Goal: Information Seeking & Learning: Learn about a topic

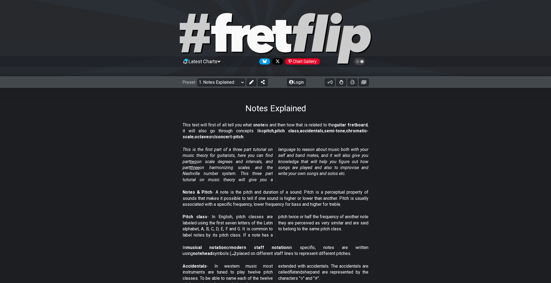
click at [461, 164] on section "This is the first part of a three part tutorial on music theory for guitarists,…" at bounding box center [275, 166] width 551 height 43
drag, startPoint x: 239, startPoint y: 129, endPoint x: 289, endPoint y: 131, distance: 49.7
click at [289, 131] on p "This text will first of all tell you what a note is and then how that is relate…" at bounding box center [276, 131] width 186 height 18
click at [196, 161] on span "two" at bounding box center [193, 161] width 7 height 5
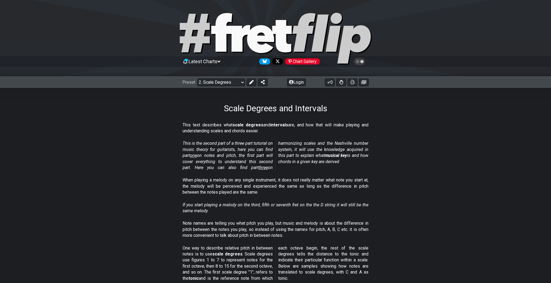
click at [258, 167] on span "three" at bounding box center [262, 167] width 9 height 5
select select "/harmonizing-scales"
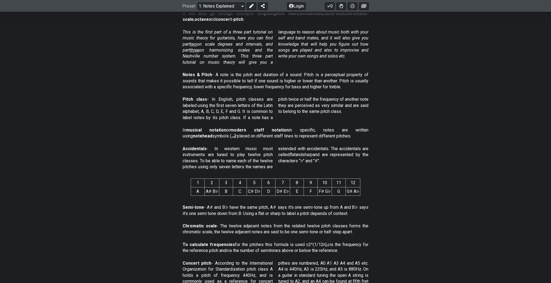
scroll to position [119, 0]
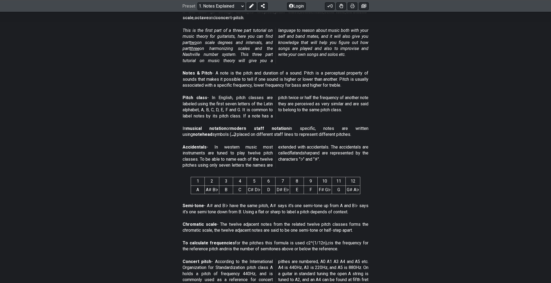
drag, startPoint x: 182, startPoint y: 241, endPoint x: 325, endPoint y: 248, distance: 143.6
click at [325, 248] on section "To calculate frequencies for the pitches this formula is used c2^(1/12n), c is …" at bounding box center [275, 247] width 551 height 19
drag, startPoint x: 345, startPoint y: 249, endPoint x: 238, endPoint y: 243, distance: 107.1
click at [238, 243] on p "To calculate frequencies for the pitches this formula is used c2^(1/12n), c is …" at bounding box center [276, 246] width 186 height 12
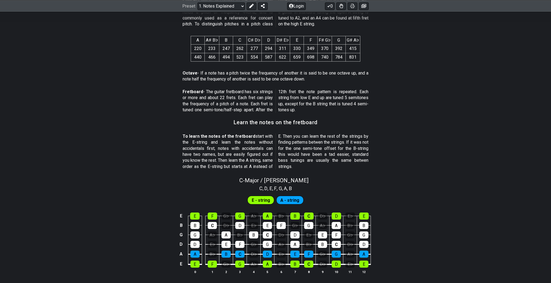
scroll to position [380, 0]
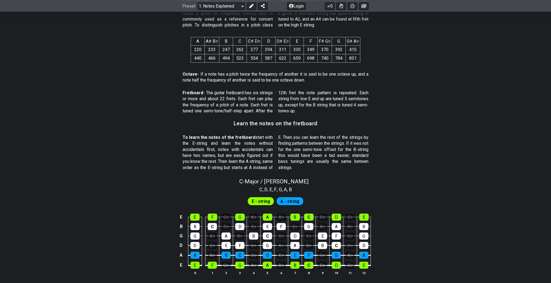
drag, startPoint x: 187, startPoint y: 99, endPoint x: 207, endPoint y: 101, distance: 20.4
click at [191, 99] on p "Fretboard - The guitar fretboard has six strings or more and about 22 frets. Ea…" at bounding box center [276, 102] width 186 height 24
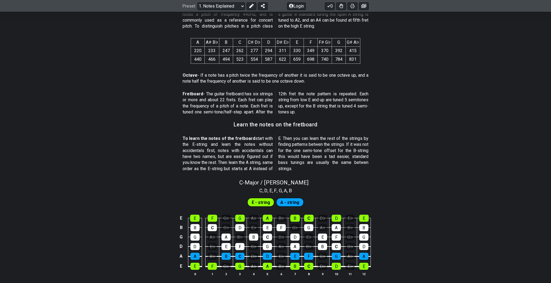
click at [266, 203] on span "E - string" at bounding box center [261, 203] width 18 height 8
click at [284, 204] on span "A - string" at bounding box center [289, 203] width 19 height 8
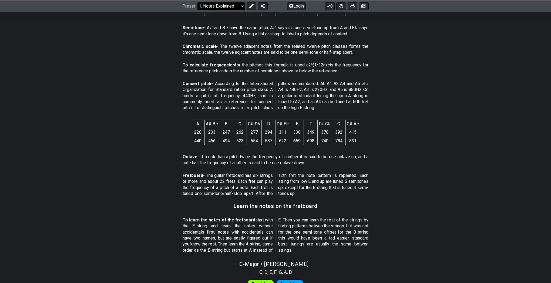
scroll to position [296, 0]
click at [239, 5] on select "Welcome to #fretflip! Initial Preset Custom Preset Minor Pentatonic Major Penta…" at bounding box center [221, 6] width 48 height 8
click at [197, 2] on select "Welcome to #fretflip! Initial Preset Custom Preset Minor Pentatonic Major Penta…" at bounding box center [221, 6] width 48 height 8
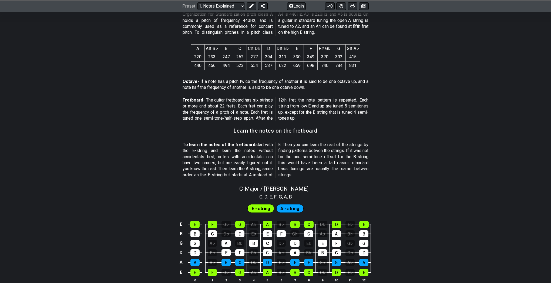
scroll to position [390, 0]
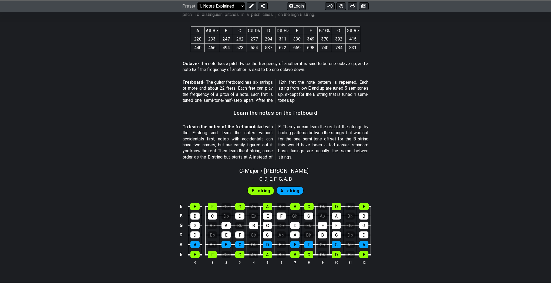
click at [237, 6] on select "Welcome to #fretflip! Initial Preset Custom Preset Minor Pentatonic Major Penta…" at bounding box center [221, 6] width 48 height 8
click at [197, 10] on select "Welcome to #fretflip! Initial Preset Custom Preset Minor Pentatonic Major Penta…" at bounding box center [221, 6] width 48 height 8
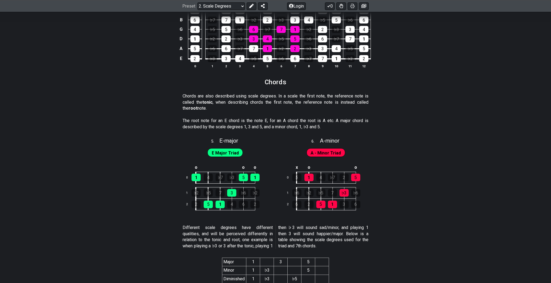
scroll to position [827, 0]
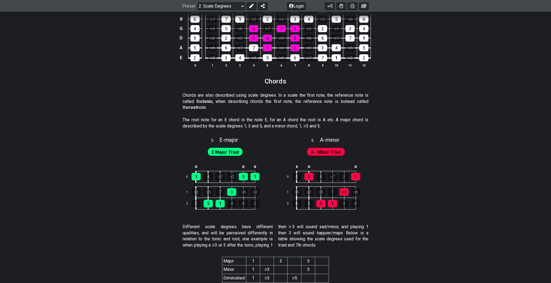
click at [204, 224] on p "Different scale degrees have different qualities, and will be perceived differe…" at bounding box center [276, 236] width 186 height 24
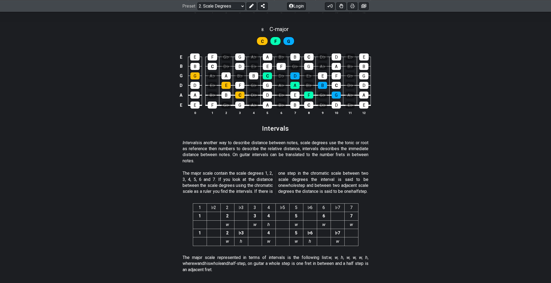
scroll to position [1289, 0]
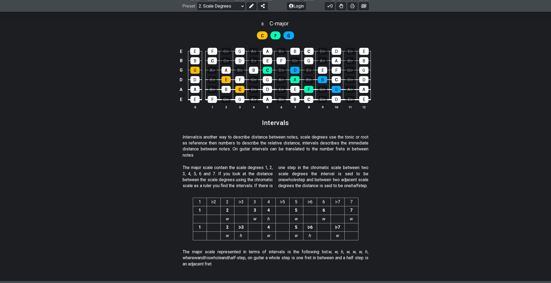
drag, startPoint x: 323, startPoint y: 256, endPoint x: 330, endPoint y: 256, distance: 7.0
click at [330, 254] on em "w, w, h, w, w, w, h" at bounding box center [347, 251] width 39 height 5
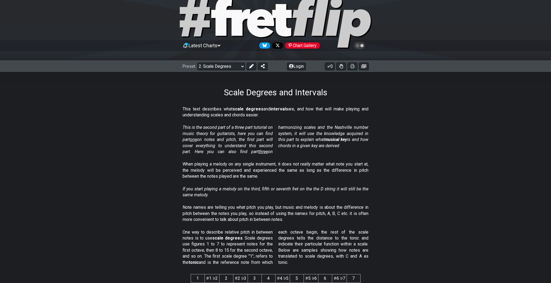
scroll to position [0, 0]
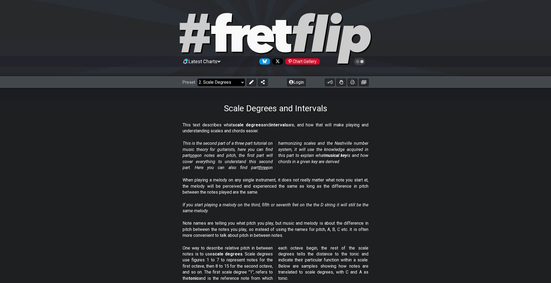
click at [228, 82] on select "Welcome to #fretflip! Initial Preset Custom Preset Minor Pentatonic Major Penta…" at bounding box center [221, 83] width 48 height 8
click at [197, 79] on select "Welcome to #fretflip! Initial Preset Custom Preset Minor Pentatonic Major Penta…" at bounding box center [221, 83] width 48 height 8
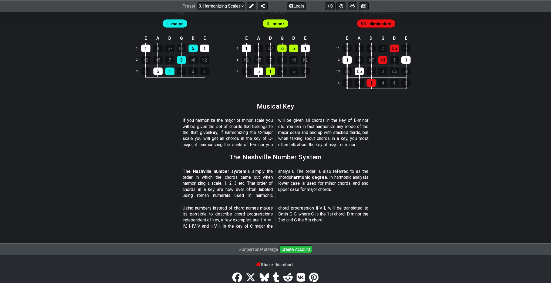
scroll to position [553, 0]
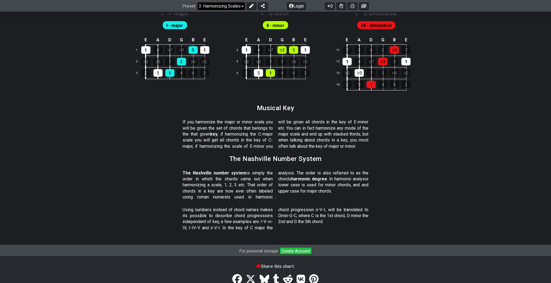
click at [217, 6] on select "Welcome to #fretflip! Initial Preset Custom Preset Minor Pentatonic Major Penta…" at bounding box center [221, 6] width 48 height 8
click at [197, 10] on select "Welcome to #fretflip! Initial Preset Custom Preset Minor Pentatonic Major Penta…" at bounding box center [221, 6] width 48 height 8
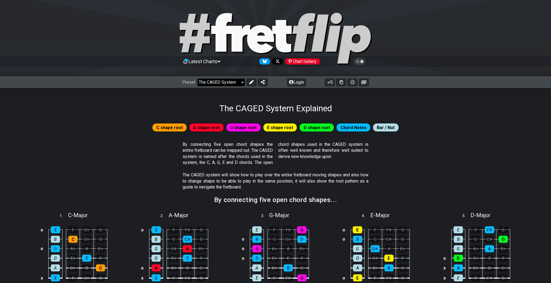
click at [222, 82] on select "Welcome to #fretflip! Initial Preset Custom Preset Minor Pentatonic Major Penta…" at bounding box center [221, 83] width 48 height 8
click at [197, 79] on select "Welcome to #fretflip! Initial Preset Custom Preset Minor Pentatonic Major Penta…" at bounding box center [221, 83] width 48 height 8
select select "/minor-pentatonic"
select select "C"
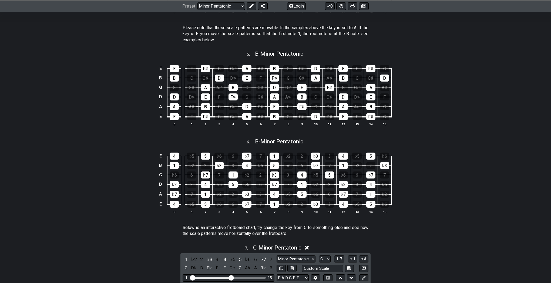
scroll to position [528, 0]
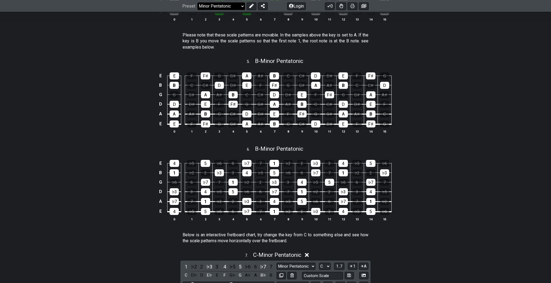
click at [236, 5] on select "Welcome to #fretflip! Initial Preset Custom Preset Minor Pentatonic Major Penta…" at bounding box center [221, 6] width 48 height 8
click at [197, 10] on select "Welcome to #fretflip! Initial Preset Custom Preset Minor Pentatonic Major Penta…" at bounding box center [221, 6] width 48 height 8
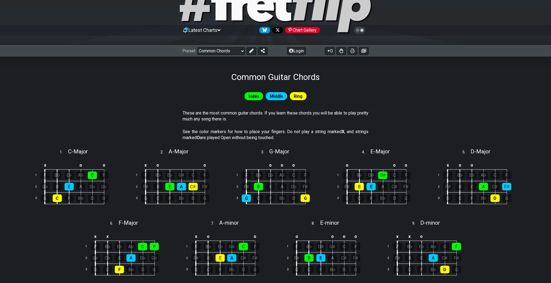
scroll to position [31, 0]
click at [361, 186] on div "B" at bounding box center [359, 187] width 9 height 8
click at [362, 187] on div "B" at bounding box center [359, 187] width 9 height 8
click at [374, 187] on div "E" at bounding box center [371, 187] width 9 height 8
click at [373, 187] on div "E" at bounding box center [371, 187] width 9 height 8
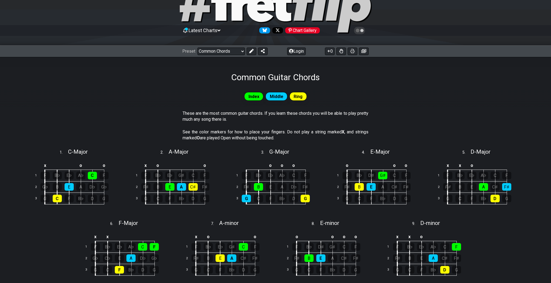
click at [424, 143] on section "See the color markers for how to place your fingers. Do not play a string marke…" at bounding box center [275, 136] width 551 height 19
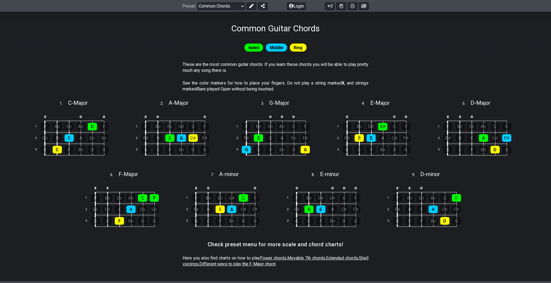
scroll to position [80, 0]
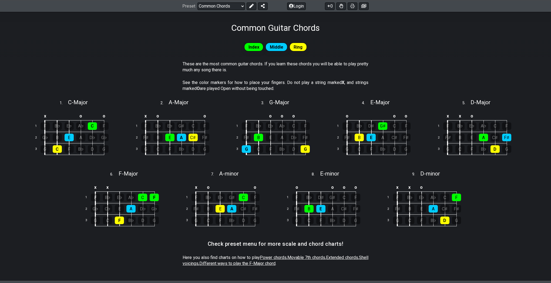
drag, startPoint x: 199, startPoint y: 256, endPoint x: 232, endPoint y: 257, distance: 33.5
click at [232, 257] on p "Here you also find charts on how to play Power chords , Movable 7th chords , Ex…" at bounding box center [276, 261] width 186 height 12
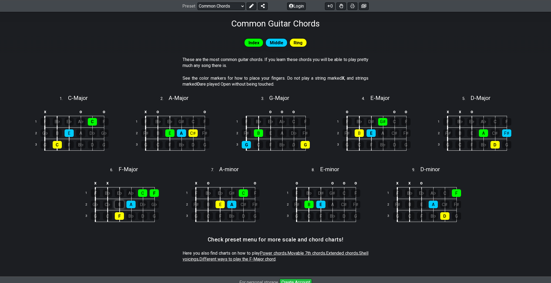
scroll to position [85, 0]
click at [228, 146] on div "o o o 1 F B♭ E♭ A♭ C F 2 F♯ B E A D♭ F♯ 3 G C F B♭ D G" at bounding box center [275, 133] width 97 height 61
click at [257, 77] on p "See the color markers for how to place your fingers. Do not play a string marke…" at bounding box center [276, 82] width 186 height 12
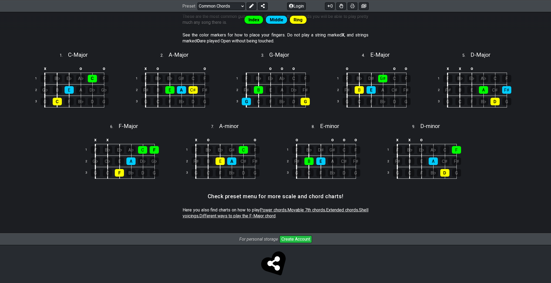
scroll to position [131, 0]
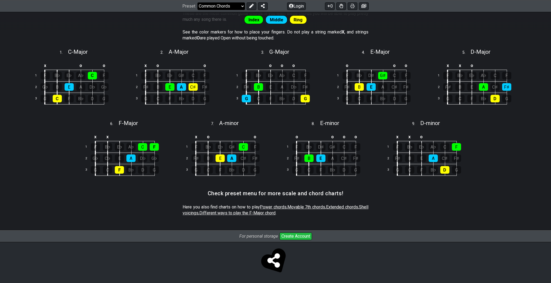
click at [230, 6] on select "Welcome to #fretflip! Initial Preset Custom Preset Minor Pentatonic Major Penta…" at bounding box center [221, 6] width 48 height 8
click at [197, 2] on select "Welcome to #fretflip! Initial Preset Custom Preset Minor Pentatonic Major Penta…" at bounding box center [221, 6] width 48 height 8
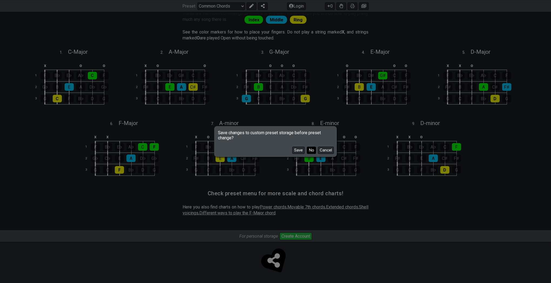
click at [310, 151] on button "No" at bounding box center [311, 150] width 9 height 7
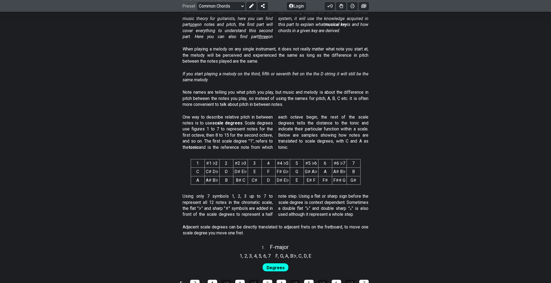
select select "/scale-degrees-and-intervals"
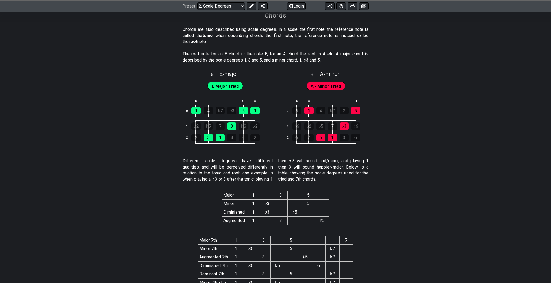
scroll to position [866, 0]
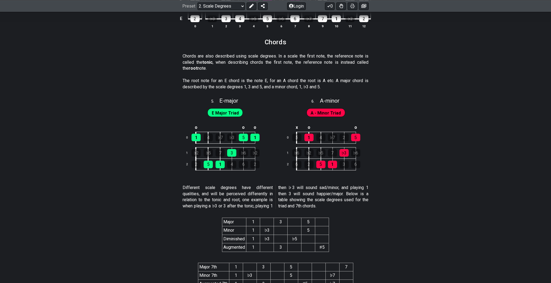
click at [435, 209] on section "Different scale degrees have different qualities, and will be perceived differe…" at bounding box center [275, 198] width 551 height 31
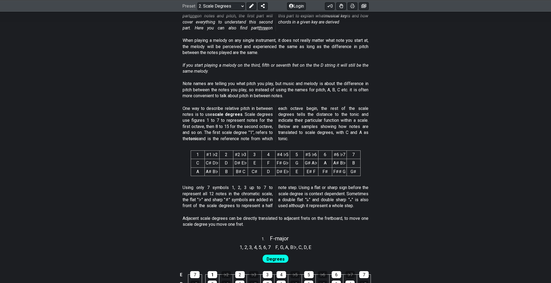
scroll to position [0, 0]
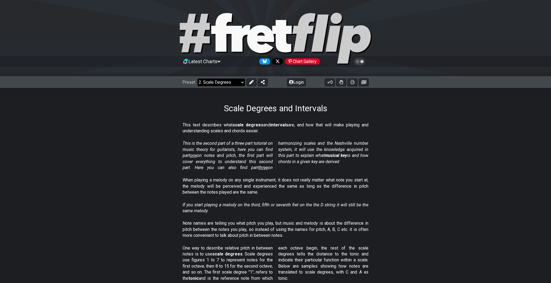
click at [222, 82] on select "Welcome to #fretflip! Initial Preset Custom Preset Minor Pentatonic Major Penta…" at bounding box center [221, 83] width 48 height 8
click at [197, 79] on select "Welcome to #fretflip! Initial Preset Custom Preset Minor Pentatonic Major Penta…" at bounding box center [221, 83] width 48 height 8
click at [482, 174] on section "This is the second part of a three part tutorial on music theory for guitarists…" at bounding box center [275, 156] width 551 height 37
click at [234, 80] on select "Welcome to #fretflip! Initial Preset Custom Preset Minor Pentatonic Major Penta…" at bounding box center [221, 83] width 48 height 8
click at [197, 79] on select "Welcome to #fretflip! Initial Preset Custom Preset Minor Pentatonic Major Penta…" at bounding box center [221, 83] width 48 height 8
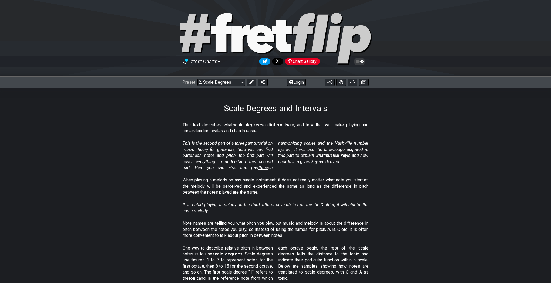
click at [405, 160] on section "This is the second part of a three part tutorial on music theory for guitarists…" at bounding box center [275, 156] width 551 height 37
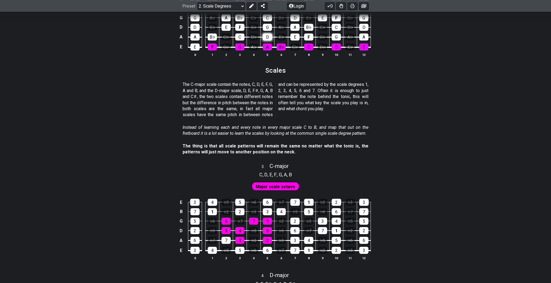
scroll to position [536, 0]
